Goal: Transaction & Acquisition: Purchase product/service

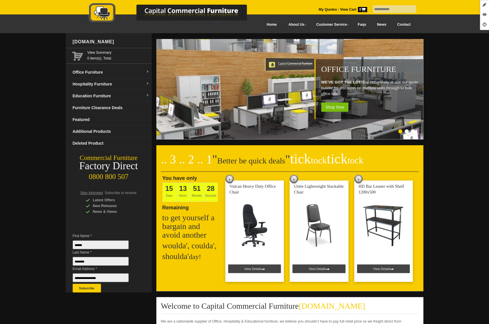
click at [103, 85] on link "Hospitality Furniture" at bounding box center [110, 84] width 81 height 12
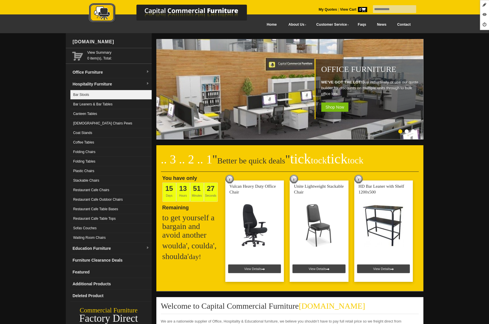
click at [89, 95] on link "Bar Stools" at bounding box center [110, 95] width 81 height 10
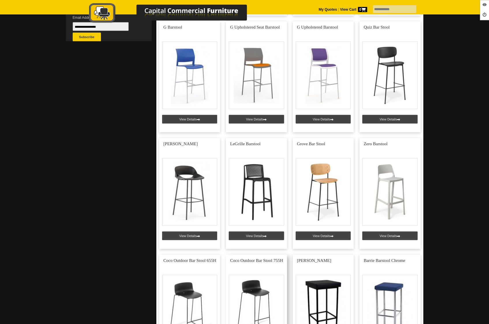
scroll to position [251, 0]
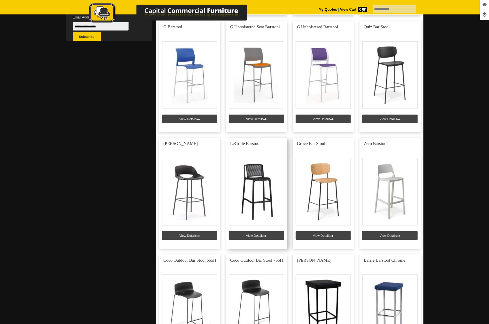
click at [254, 236] on link at bounding box center [256, 193] width 61 height 111
